Goal: Information Seeking & Learning: Check status

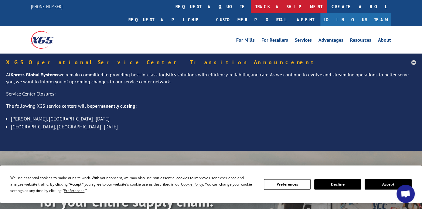
click at [251, 4] on link "track a shipment" at bounding box center [289, 6] width 76 height 13
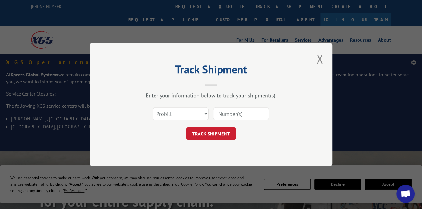
click at [235, 111] on input at bounding box center [241, 113] width 56 height 13
paste input "2827017"
type input "2827017"
click at [224, 137] on button "TRACK SHIPMENT" at bounding box center [211, 133] width 50 height 13
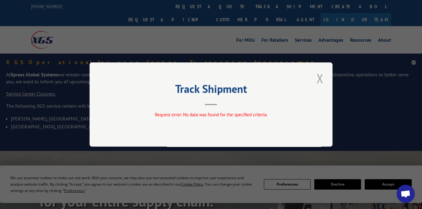
click at [316, 78] on button "Close modal" at bounding box center [319, 78] width 10 height 17
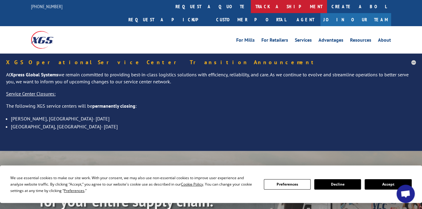
click at [251, 7] on link "track a shipment" at bounding box center [289, 6] width 76 height 13
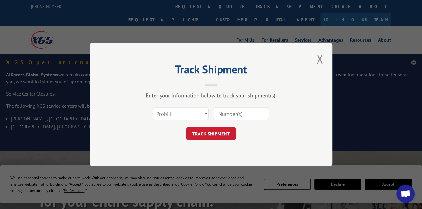
click at [241, 110] on input at bounding box center [241, 113] width 56 height 13
type input "2827017"
click at [225, 132] on button "TRACK SHIPMENT" at bounding box center [211, 133] width 50 height 13
